Goal: Transaction & Acquisition: Obtain resource

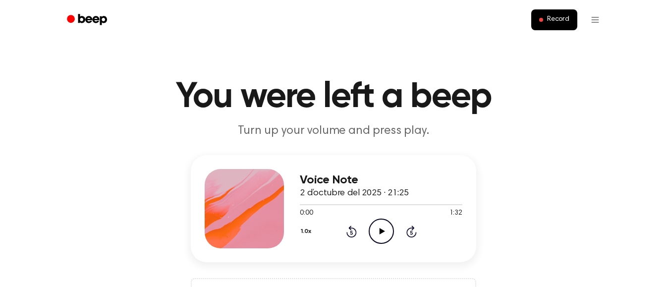
click at [388, 236] on icon "Play Audio" at bounding box center [381, 230] width 25 height 25
click at [384, 235] on icon "Pause Audio" at bounding box center [381, 230] width 25 height 25
click at [384, 235] on icon "Play Audio" at bounding box center [381, 230] width 25 height 25
click at [409, 232] on icon "Skip 5 seconds" at bounding box center [411, 231] width 11 height 13
click at [348, 233] on icon "Rewind 5 seconds" at bounding box center [351, 231] width 11 height 13
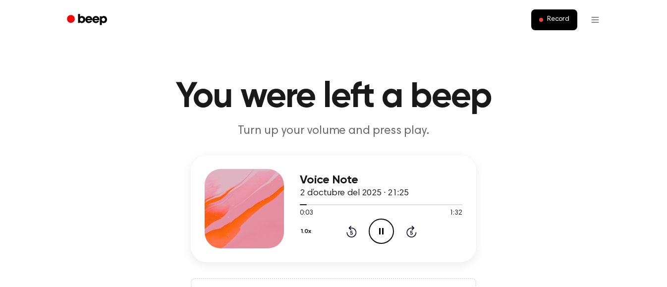
click at [374, 233] on icon "Pause Audio" at bounding box center [381, 230] width 25 height 25
click at [554, 17] on span "Record" at bounding box center [558, 19] width 22 height 9
click at [379, 231] on icon at bounding box center [381, 231] width 5 height 6
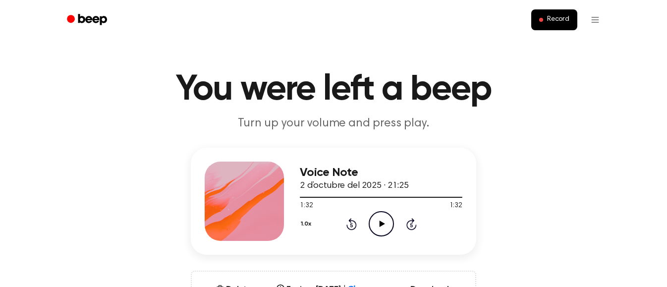
scroll to position [7, 0]
click at [378, 228] on icon "Play Audio" at bounding box center [381, 224] width 25 height 25
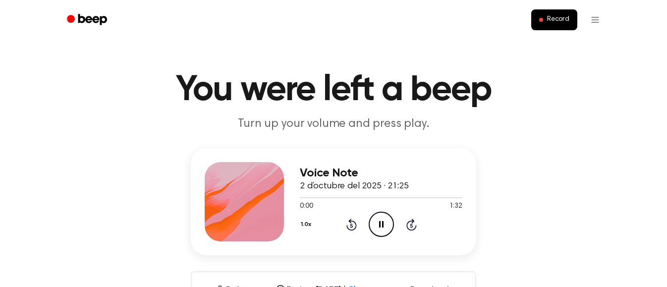
click at [378, 228] on icon "Pause Audio" at bounding box center [381, 224] width 25 height 25
click at [378, 228] on icon "Play Audio" at bounding box center [381, 224] width 25 height 25
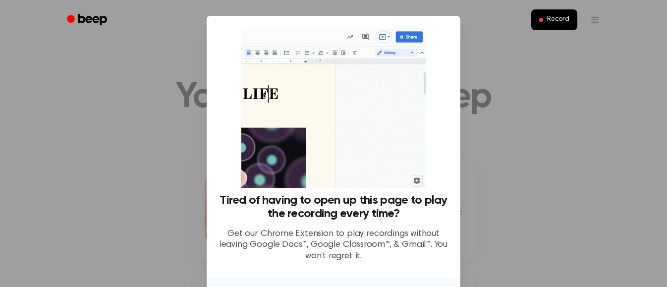
scroll to position [74, 0]
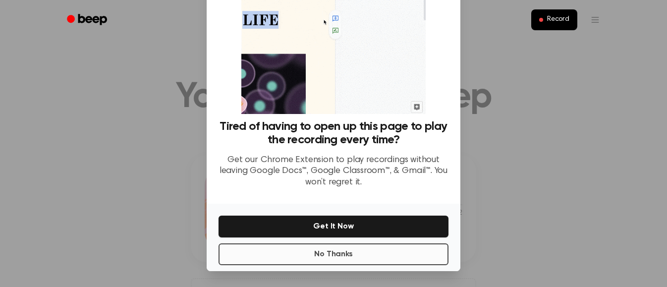
click at [344, 254] on button "No Thanks" at bounding box center [333, 254] width 230 height 22
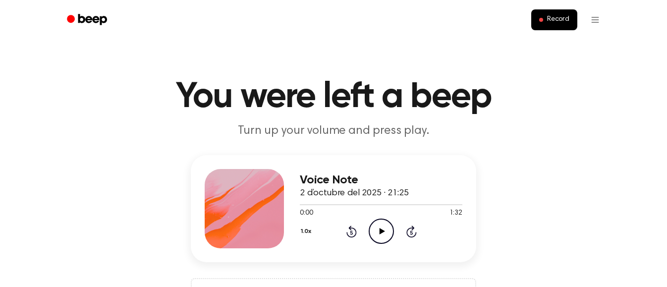
click at [375, 235] on icon "Play Audio" at bounding box center [381, 230] width 25 height 25
drag, startPoint x: 298, startPoint y: 207, endPoint x: 318, endPoint y: 207, distance: 20.3
click at [318, 207] on div at bounding box center [381, 204] width 162 height 8
click at [382, 230] on icon "Play Audio" at bounding box center [381, 230] width 25 height 25
click at [350, 233] on icon "Rewind 5 seconds" at bounding box center [351, 231] width 11 height 13
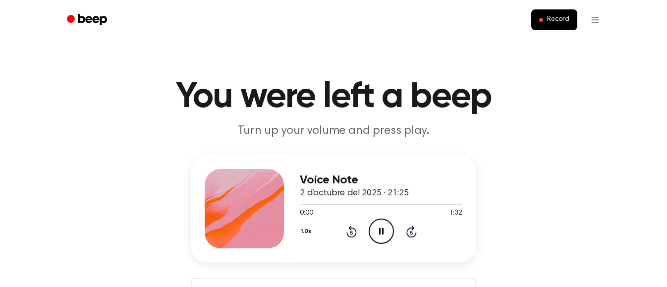
click at [391, 236] on icon "Pause Audio" at bounding box center [381, 230] width 25 height 25
click at [379, 231] on icon at bounding box center [381, 231] width 5 height 6
click at [411, 231] on icon at bounding box center [411, 232] width 2 height 4
click at [384, 241] on icon "Play Audio" at bounding box center [381, 230] width 25 height 25
click at [448, 204] on div at bounding box center [381, 204] width 162 height 1
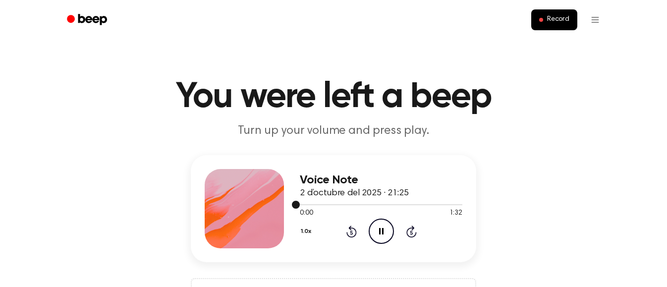
click at [448, 204] on div at bounding box center [381, 204] width 162 height 1
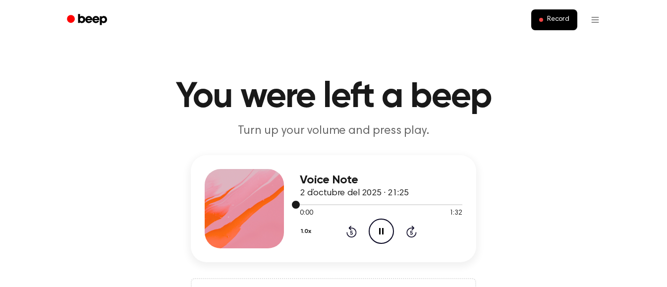
click at [448, 204] on div at bounding box center [381, 204] width 162 height 1
click at [556, 20] on span "Record" at bounding box center [558, 19] width 22 height 9
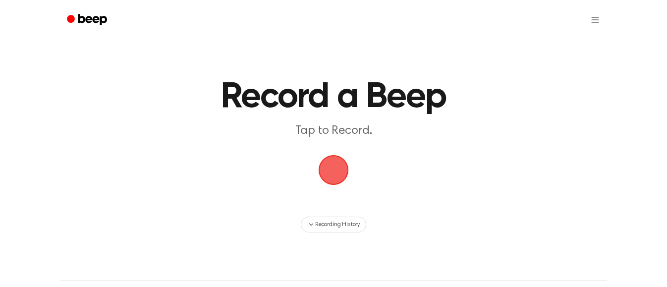
click at [339, 163] on span "button" at bounding box center [333, 170] width 38 height 38
click at [339, 163] on span "button" at bounding box center [334, 170] width 54 height 54
click at [339, 163] on span "button" at bounding box center [333, 170] width 51 height 51
click at [339, 163] on span "button" at bounding box center [333, 170] width 53 height 53
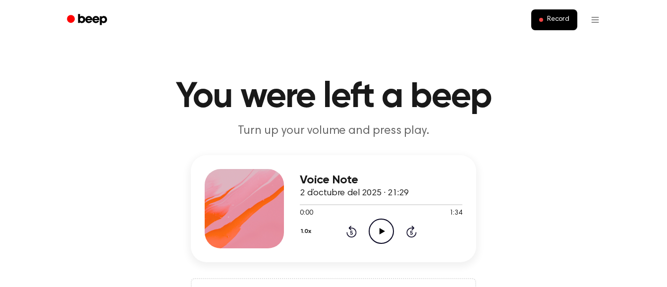
click at [388, 224] on icon "Play Audio" at bounding box center [381, 230] width 25 height 25
click at [509, 167] on div "Voice Note 2 d’octubre del 2025 · 21:29 0:03 1:34 Your browser does not support…" at bounding box center [333, 244] width 643 height 178
click at [373, 231] on icon "Pause Audio" at bounding box center [381, 230] width 25 height 25
click at [373, 231] on icon "Play Audio" at bounding box center [381, 230] width 25 height 25
click at [342, 130] on p "Turn up your volume and press play." at bounding box center [333, 131] width 380 height 16
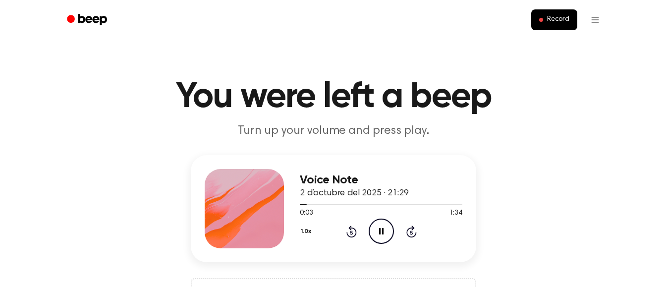
click at [385, 235] on icon "Pause Audio" at bounding box center [381, 230] width 25 height 25
click at [385, 235] on icon "Play Audio" at bounding box center [381, 230] width 25 height 25
click at [350, 230] on icon "Rewind 5 seconds" at bounding box center [351, 231] width 11 height 13
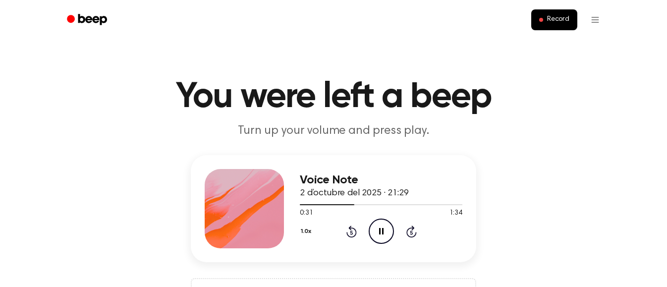
click at [350, 230] on icon "Rewind 5 seconds" at bounding box center [351, 231] width 11 height 13
drag, startPoint x: 338, startPoint y: 206, endPoint x: 295, endPoint y: 206, distance: 43.1
click at [295, 206] on div "Voice Note 2 d’octubre del 2025 · 21:29 0:31 1:34 Your browser does not support…" at bounding box center [333, 208] width 285 height 107
drag, startPoint x: 349, startPoint y: 204, endPoint x: 305, endPoint y: 203, distance: 44.6
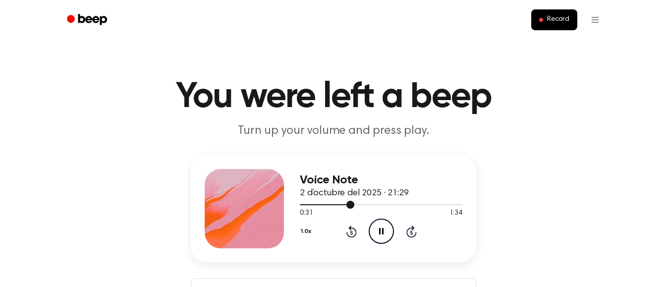
click at [305, 203] on div at bounding box center [381, 204] width 162 height 8
click at [455, 267] on div "Voice Note 2 d’octubre del 2025 · 21:29 0:31 1:34 Your browser does not support…" at bounding box center [333, 244] width 643 height 178
click at [376, 224] on icon "Play Audio" at bounding box center [381, 230] width 25 height 25
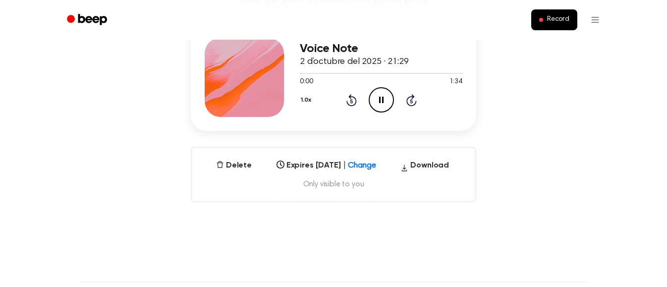
scroll to position [132, 0]
click at [443, 162] on button "Download" at bounding box center [424, 167] width 56 height 16
click at [448, 166] on button "Download" at bounding box center [424, 168] width 56 height 16
click at [382, 110] on icon "Play Audio" at bounding box center [381, 100] width 25 height 25
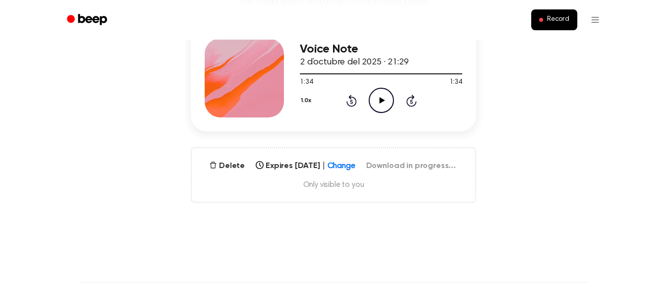
click at [379, 102] on icon at bounding box center [381, 100] width 5 height 6
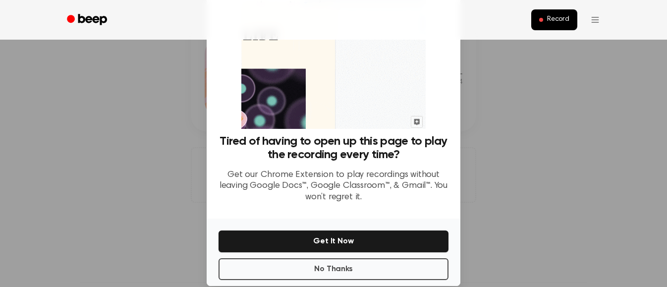
scroll to position [60, 0]
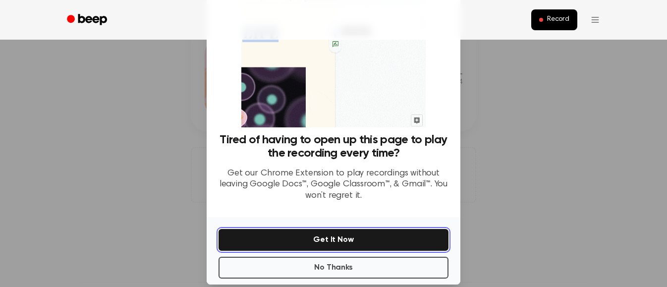
click at [374, 239] on button "Get It Now" at bounding box center [333, 240] width 230 height 22
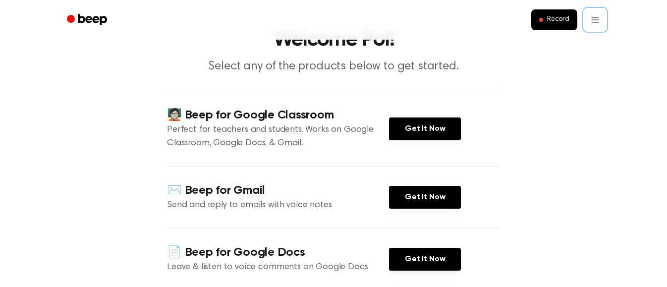
scroll to position [50, 0]
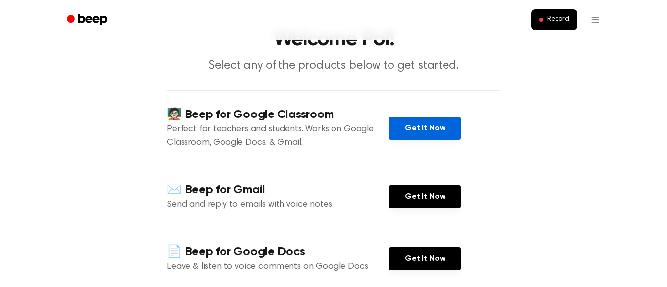
click at [441, 121] on link "Get It Now" at bounding box center [425, 128] width 72 height 23
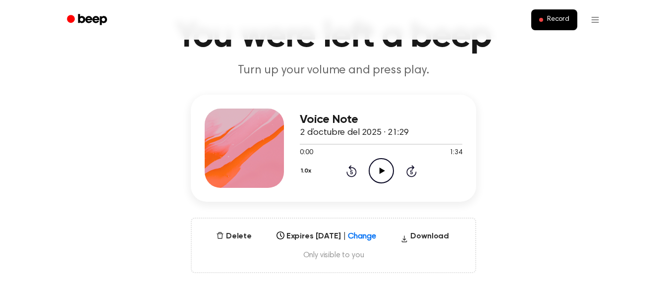
scroll to position [73, 0]
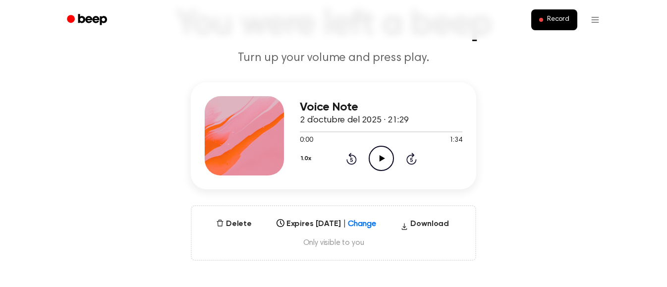
click at [384, 154] on icon "Play Audio" at bounding box center [381, 158] width 25 height 25
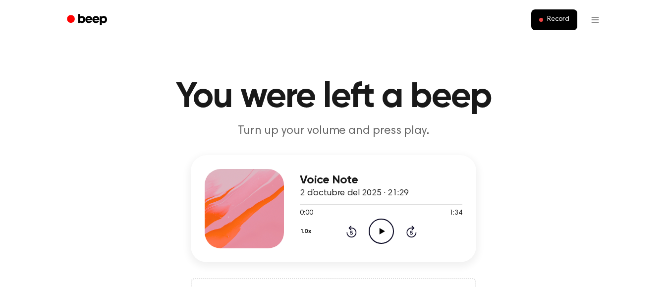
click at [374, 235] on icon "Play Audio" at bounding box center [381, 230] width 25 height 25
click at [374, 235] on icon "Pause Audio" at bounding box center [381, 230] width 25 height 25
